Goal: Task Accomplishment & Management: Manage account settings

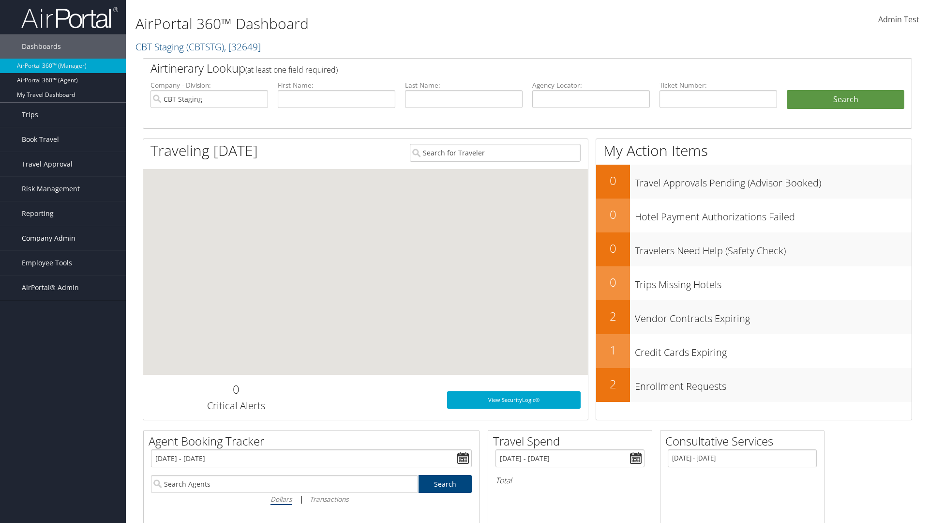
click at [63, 238] on span "Company Admin" at bounding box center [49, 238] width 54 height 24
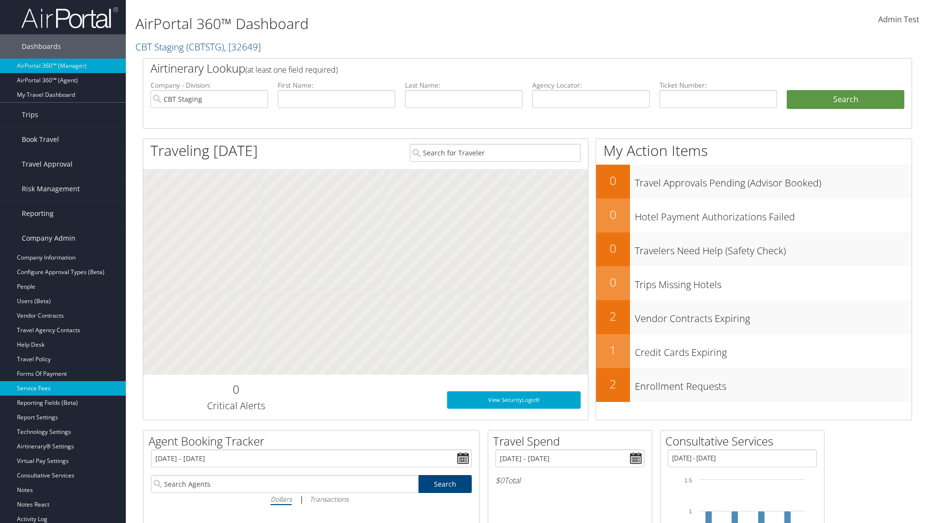
click at [63, 388] on link "Service Fees" at bounding box center [63, 388] width 126 height 15
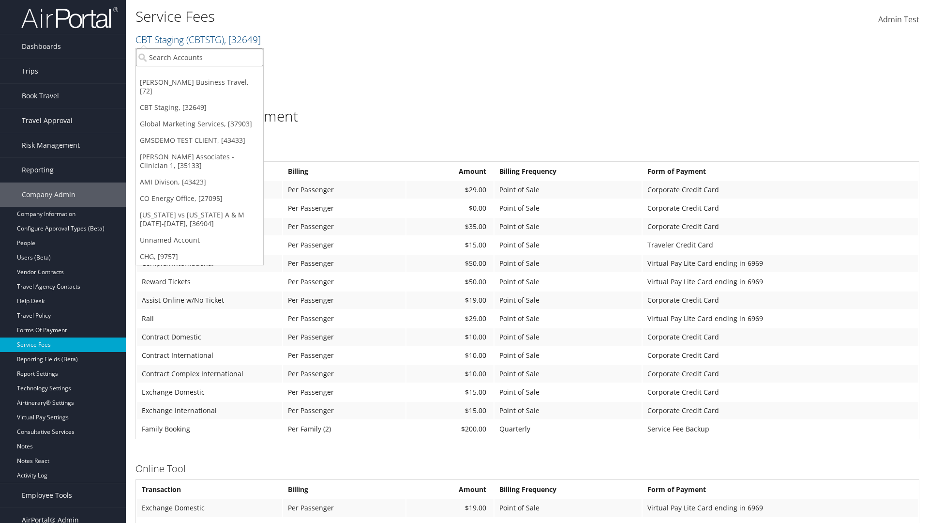
click at [199, 57] on input "search" at bounding box center [199, 57] width 127 height 18
type input "CBTSTG"
click at [199, 75] on div "CBT Staging (CBTSTG), [32649]" at bounding box center [200, 75] width 138 height 9
